Goal: Transaction & Acquisition: Purchase product/service

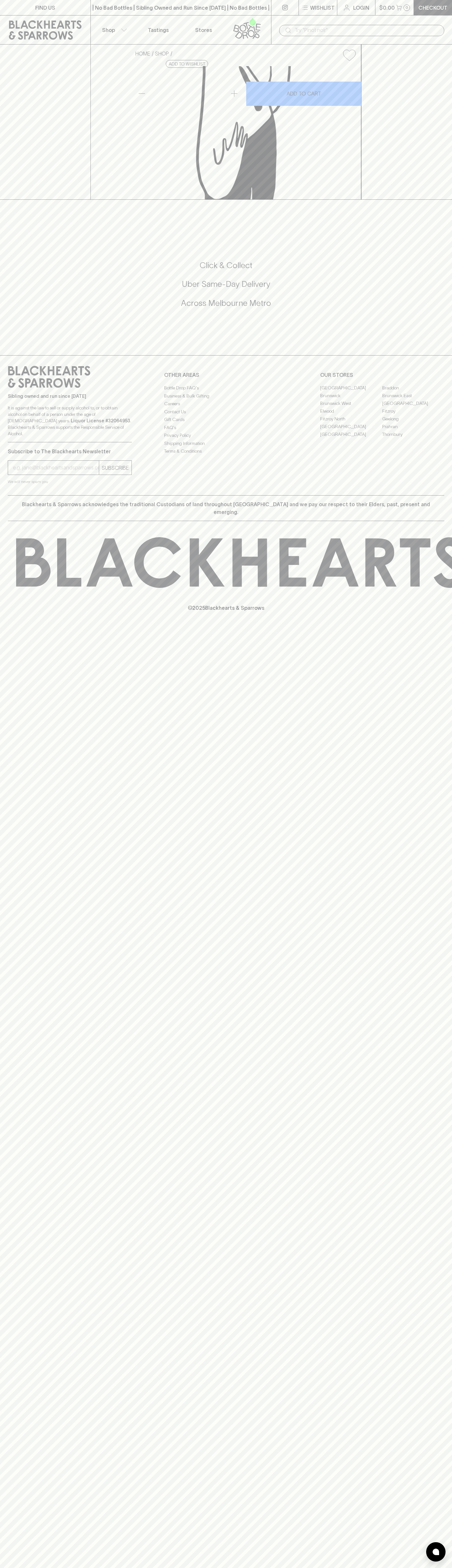
click at [447, 9] on p "Checkout" at bounding box center [433, 7] width 29 height 8
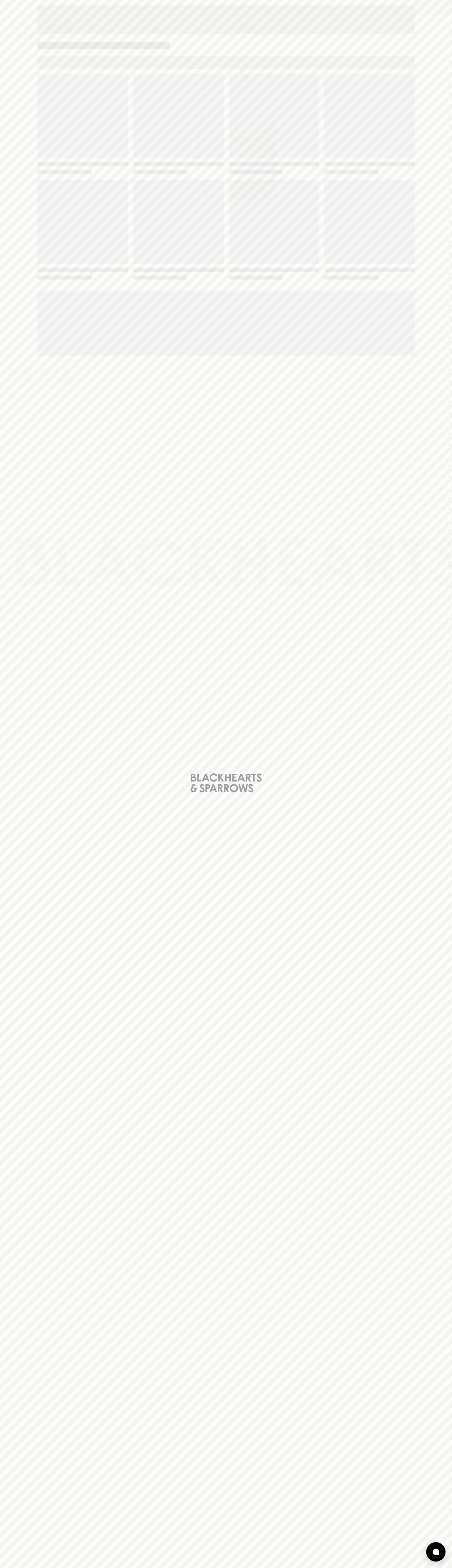
click at [439, 179] on div "Loading" at bounding box center [226, 784] width 452 height 1568
click at [435, 1567] on html "FIND US | No Bad Bottles | Sibling Owned and Run Since [DATE] | No Bad Bottles …" at bounding box center [226, 784] width 452 height 1568
click at [3, 231] on div "Loading" at bounding box center [226, 784] width 452 height 1568
